Goal: Check status: Check status

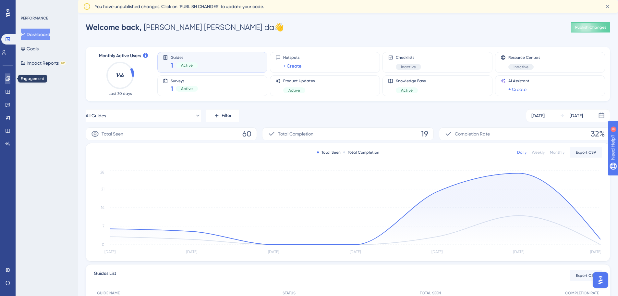
click at [5, 79] on icon at bounding box center [7, 78] width 5 height 5
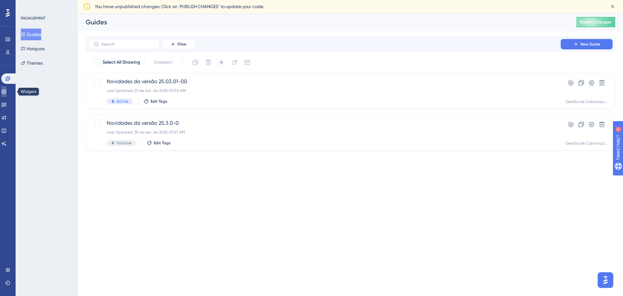
click at [4, 88] on link at bounding box center [3, 91] width 5 height 10
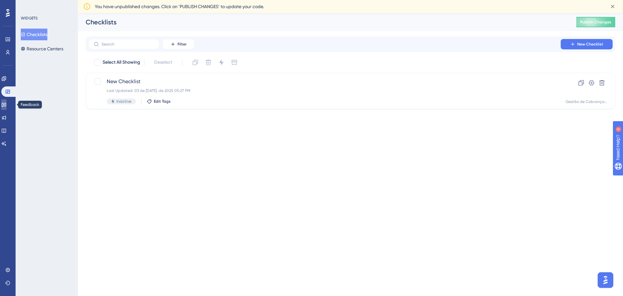
click at [6, 105] on icon at bounding box center [3, 104] width 5 height 5
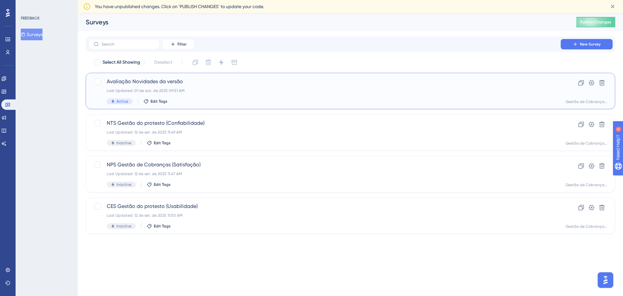
click at [201, 92] on div "Last Updated: 01 de out. de 2025 09:51 AM" at bounding box center [324, 90] width 435 height 5
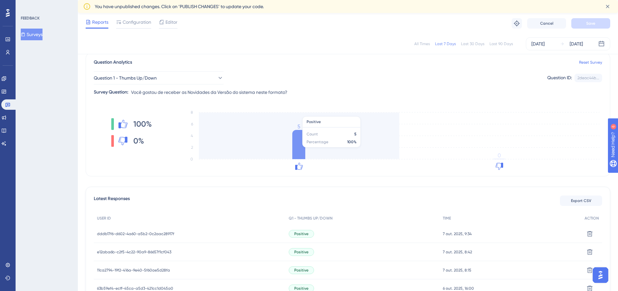
scroll to position [125, 0]
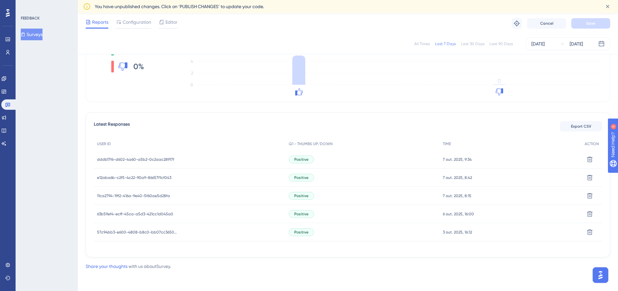
click at [154, 158] on span "dddb17f6-d602-4a60-a5b2-0c2aac28917f" at bounding box center [135, 159] width 77 height 5
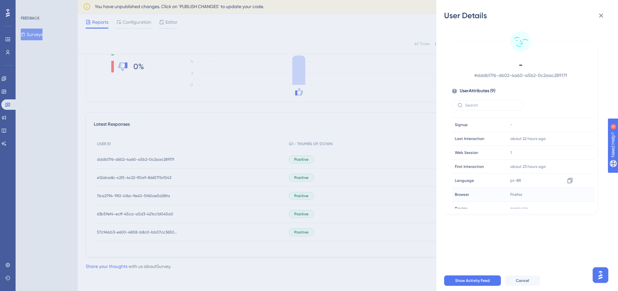
scroll to position [0, 0]
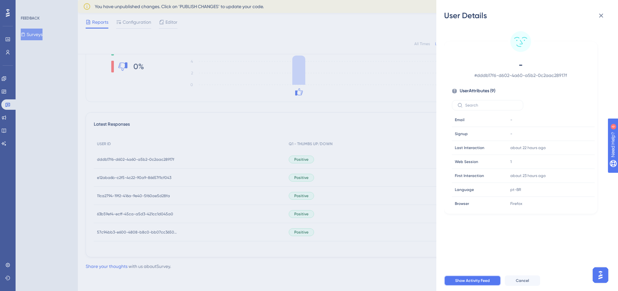
click at [496, 284] on button "Show Activity Feed" at bounding box center [472, 280] width 57 height 10
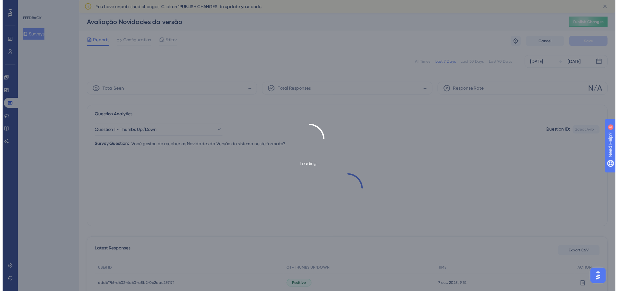
scroll to position [125, 0]
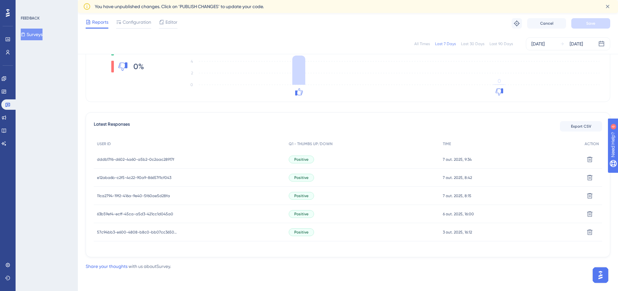
click at [152, 175] on span "e12aba6b-c2f5-4c22-90a9-86657f1cf043" at bounding box center [134, 177] width 74 height 5
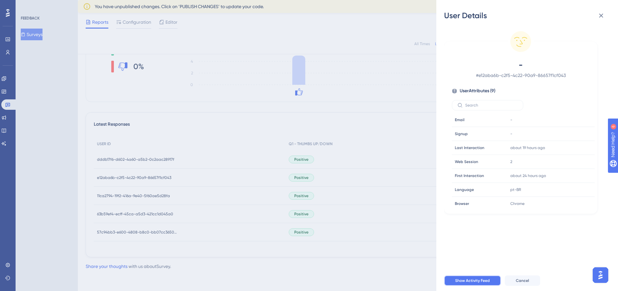
click at [477, 283] on span "Show Activity Feed" at bounding box center [472, 280] width 35 height 5
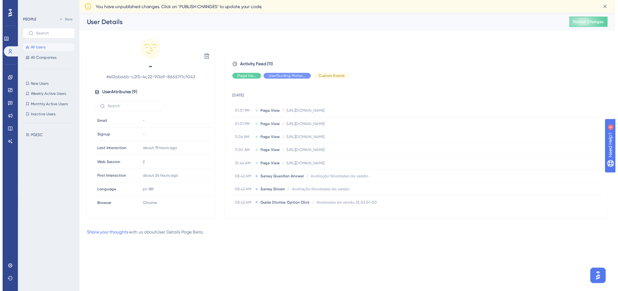
scroll to position [125, 0]
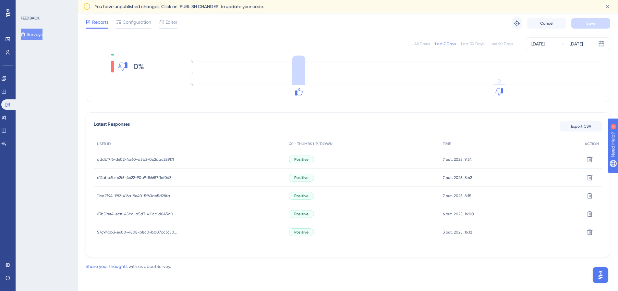
click at [151, 196] on span "11ca2794-19f2-416a-9e40-5f60ae5d28fa" at bounding box center [133, 195] width 73 height 5
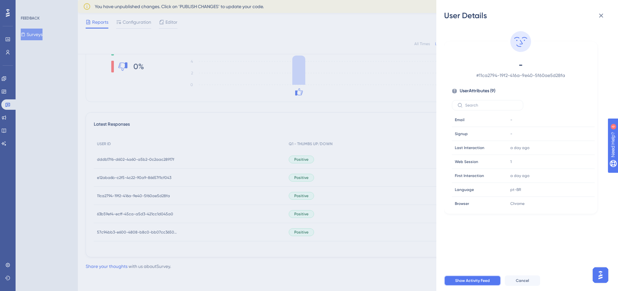
click at [474, 283] on span "Show Activity Feed" at bounding box center [472, 280] width 35 height 5
